Goal: Task Accomplishment & Management: Manage account settings

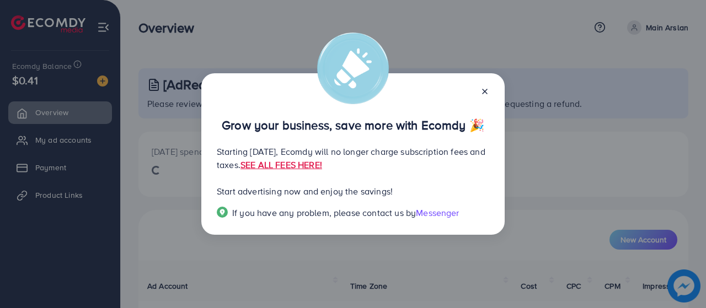
click at [487, 94] on icon at bounding box center [485, 91] width 9 height 9
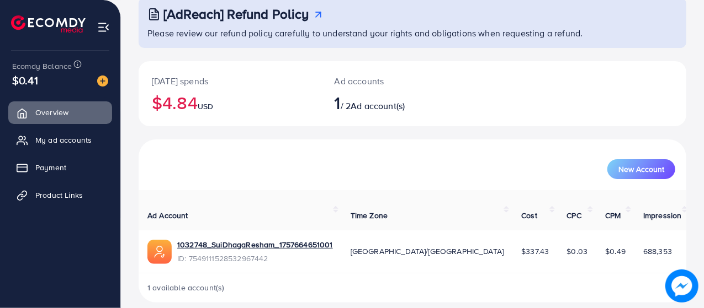
scroll to position [71, 0]
click at [81, 140] on span "My ad accounts" at bounding box center [66, 140] width 56 height 11
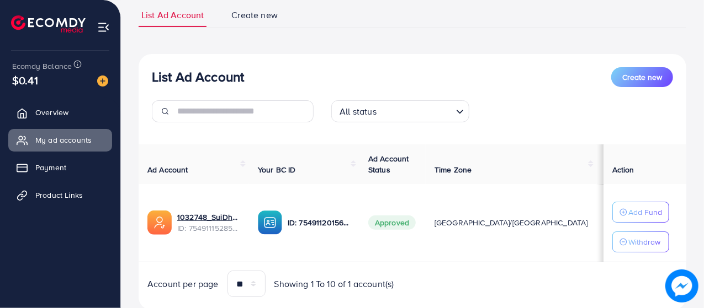
scroll to position [110, 0]
